Goal: Information Seeking & Learning: Learn about a topic

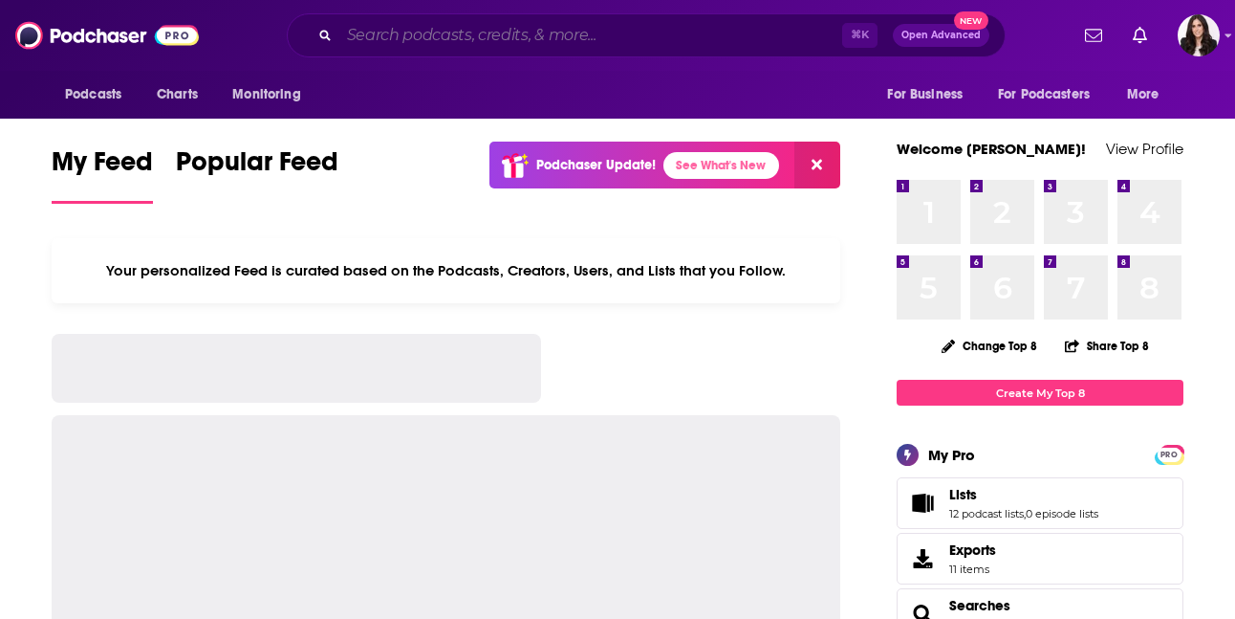
click at [471, 45] on input "Search podcasts, credits, & more..." at bounding box center [590, 35] width 503 height 31
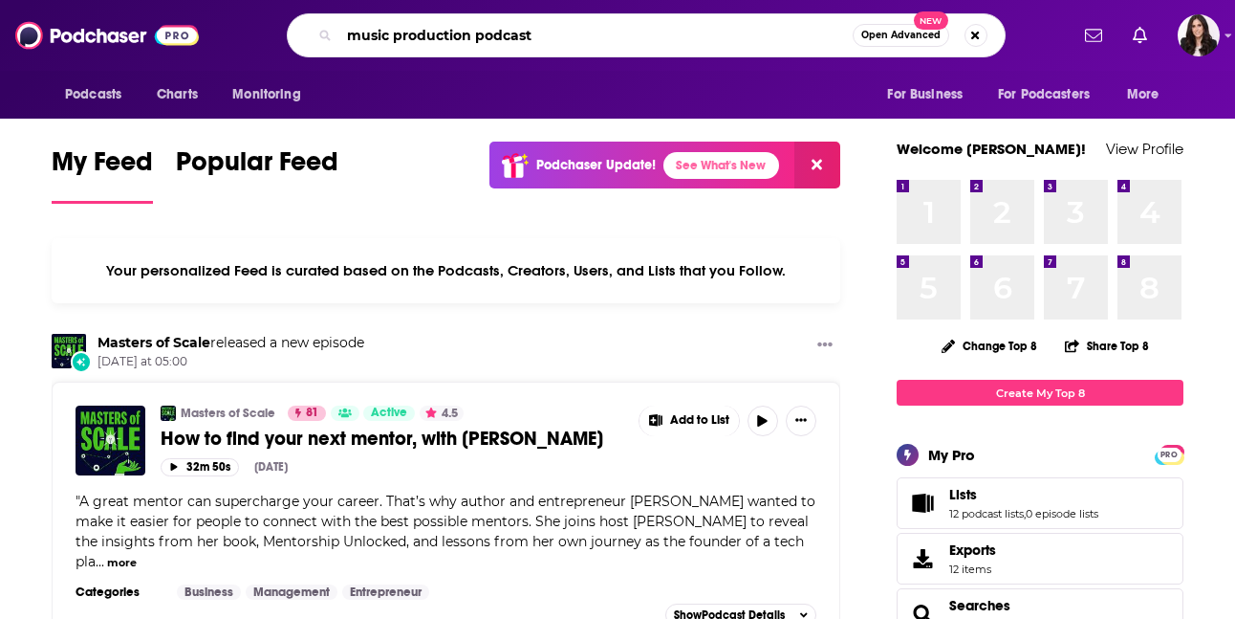
type input "music production podcast"
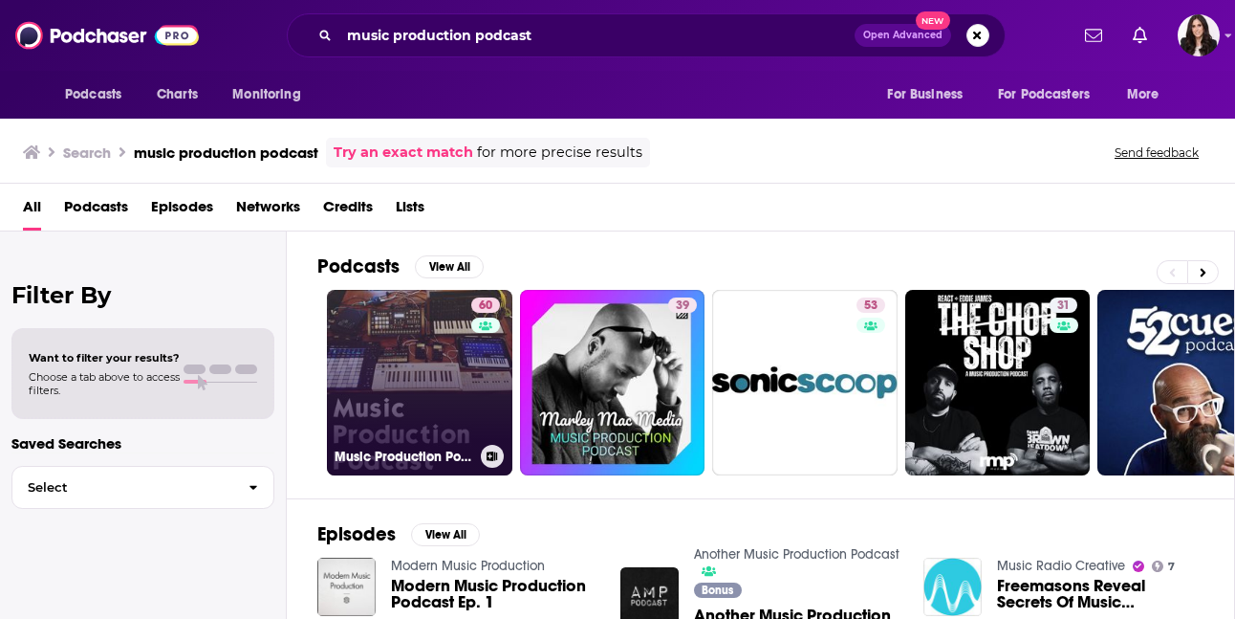
click at [411, 345] on link "60 Music Production Podcast" at bounding box center [419, 382] width 185 height 185
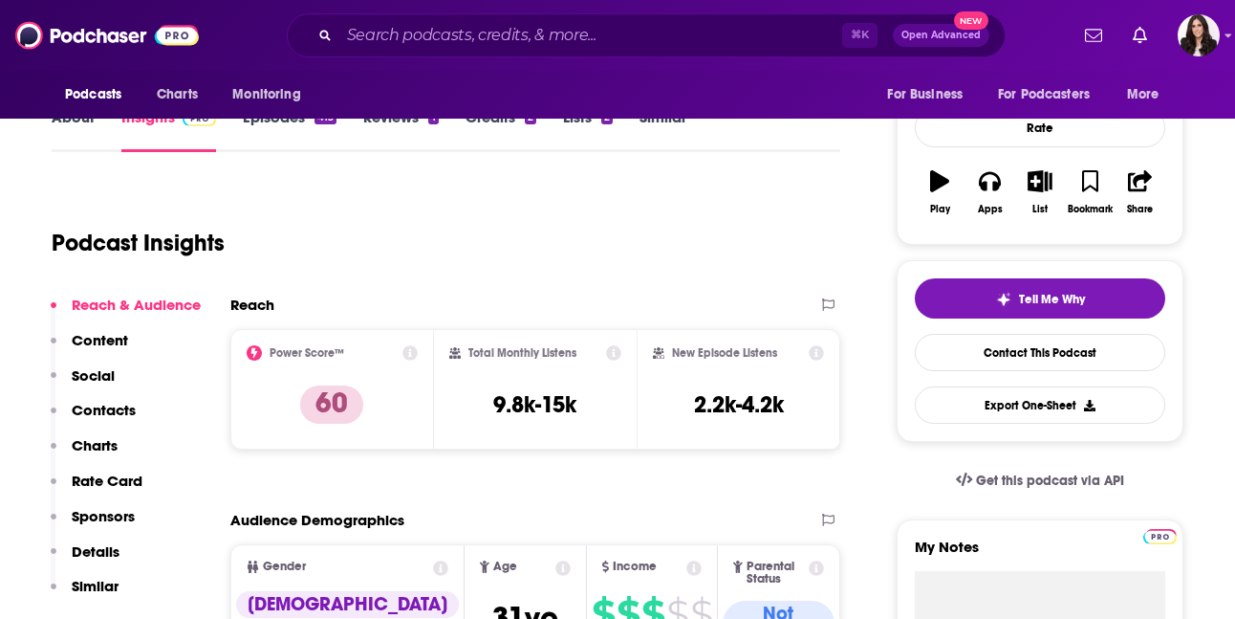
scroll to position [261, 0]
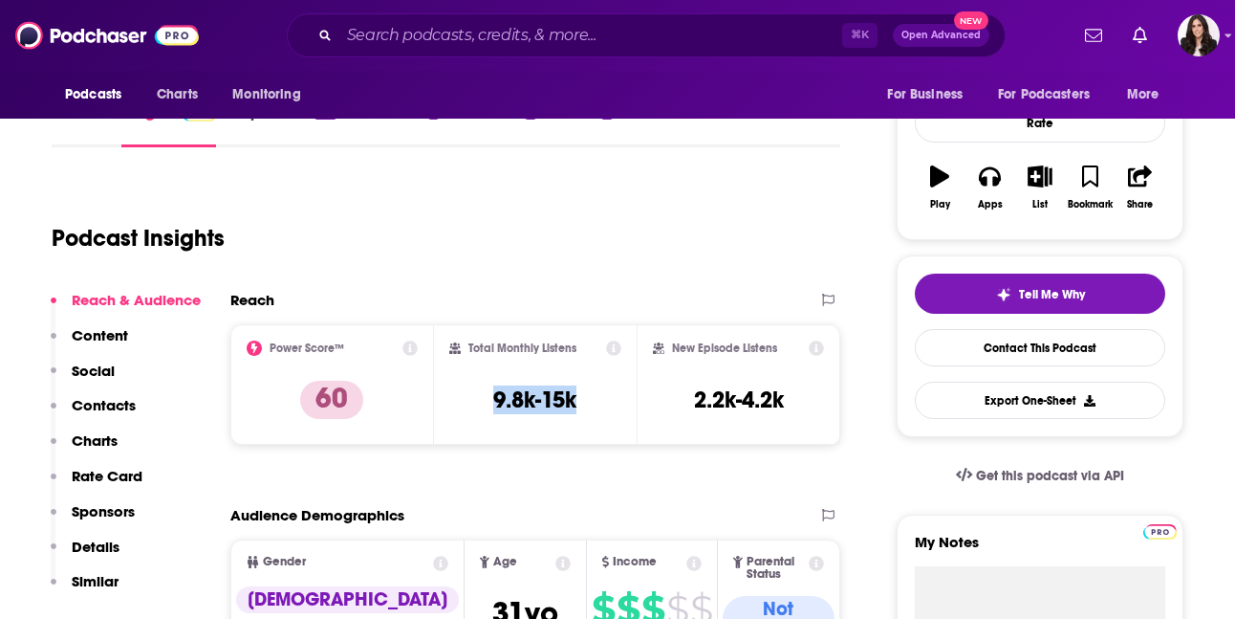
drag, startPoint x: 486, startPoint y: 404, endPoint x: 580, endPoint y: 403, distance: 94.7
click at [583, 404] on div "Total Monthly Listens 9.8k-15k" at bounding box center [535, 384] width 173 height 88
copy h3 "9.8k-15k"
